Goal: Task Accomplishment & Management: Complete application form

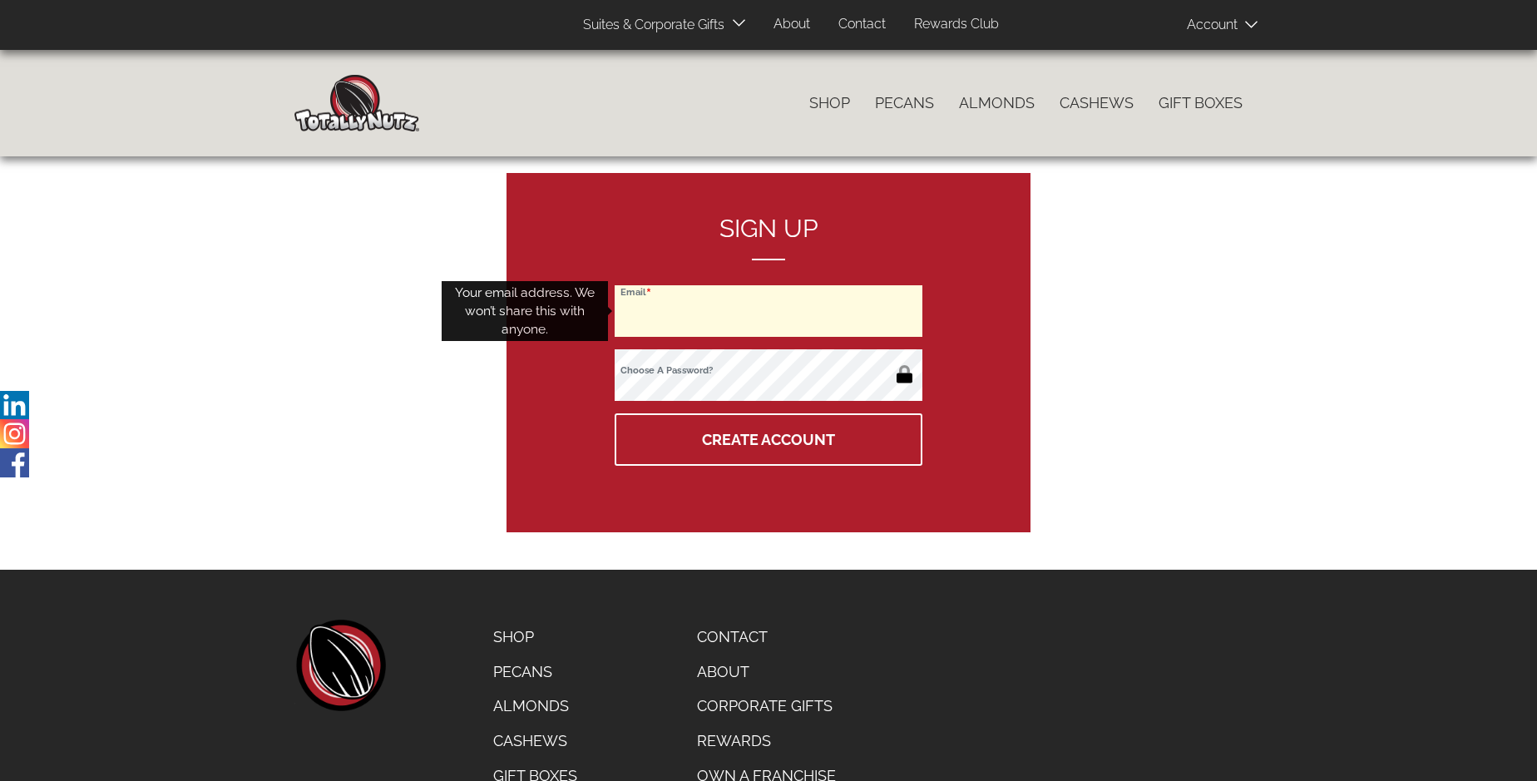
click at [769, 311] on input "Email" at bounding box center [769, 311] width 308 height 52
type input "[EMAIL_ADDRESS][DOMAIN_NAME]"
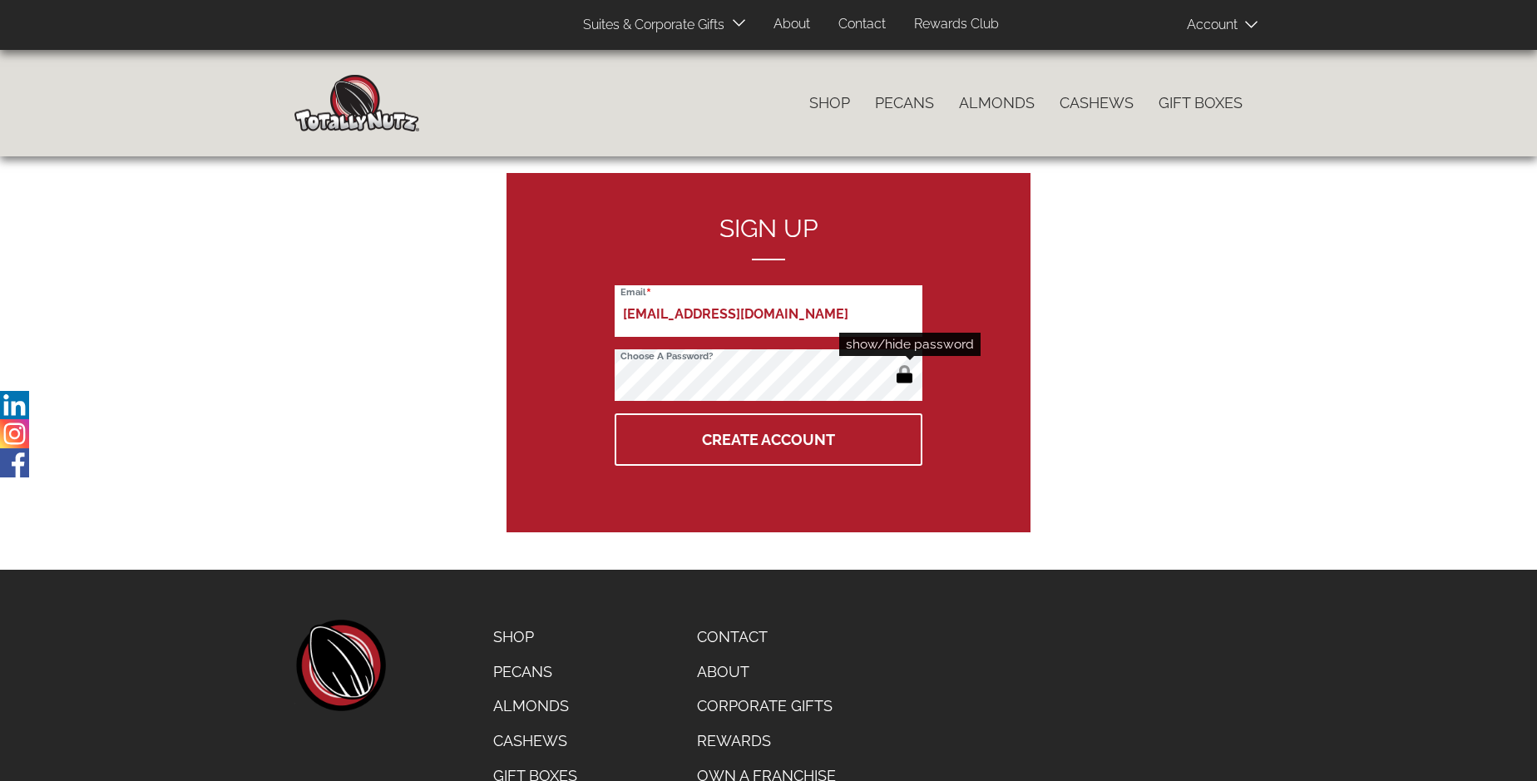
click at [904, 376] on button "button" at bounding box center [904, 376] width 27 height 27
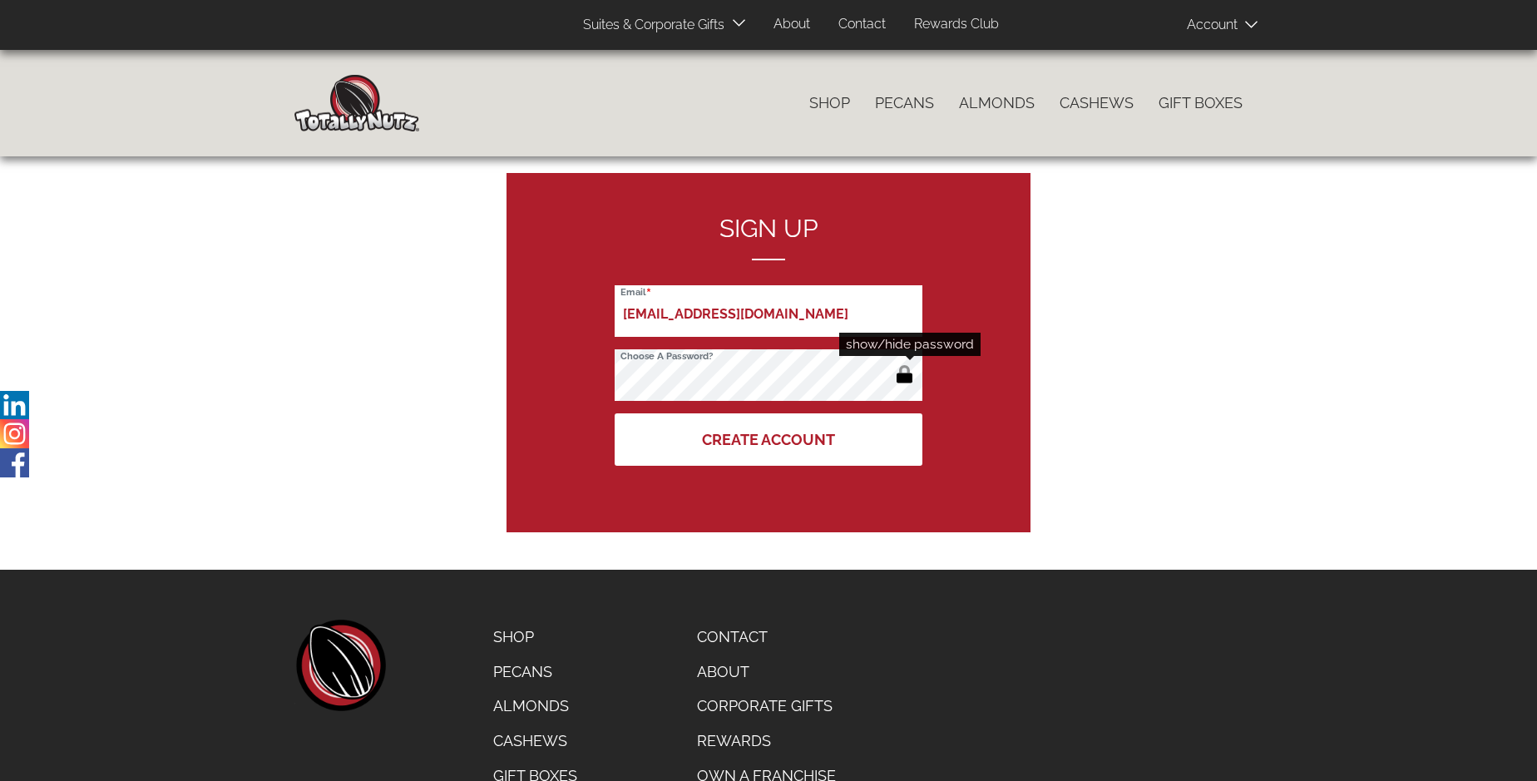
click at [769, 439] on button "Create Account" at bounding box center [769, 439] width 308 height 52
